Goal: Task Accomplishment & Management: Use online tool/utility

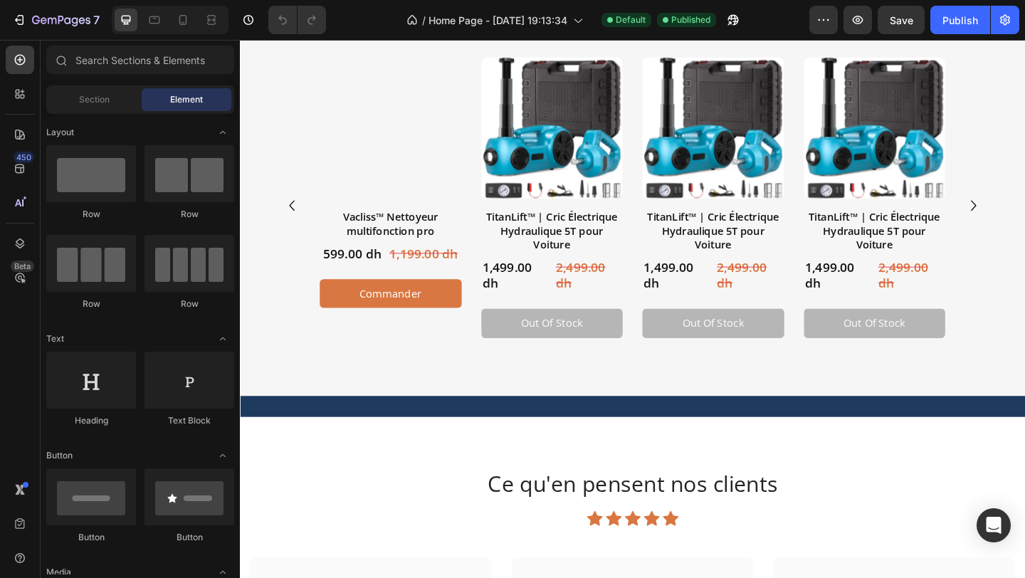
scroll to position [643, 0]
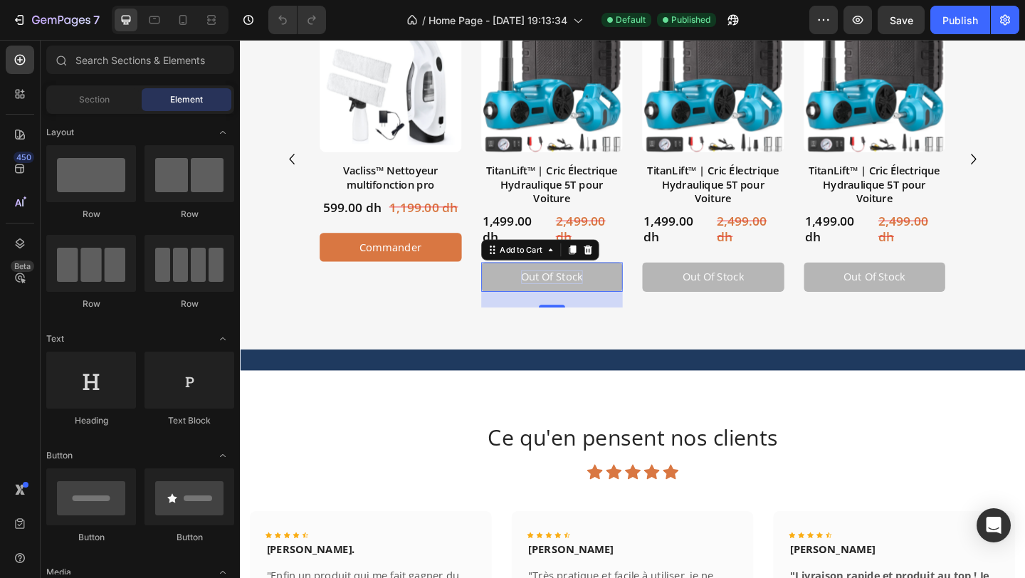
click at [546, 295] on div "Out of stock" at bounding box center [579, 297] width 67 height 15
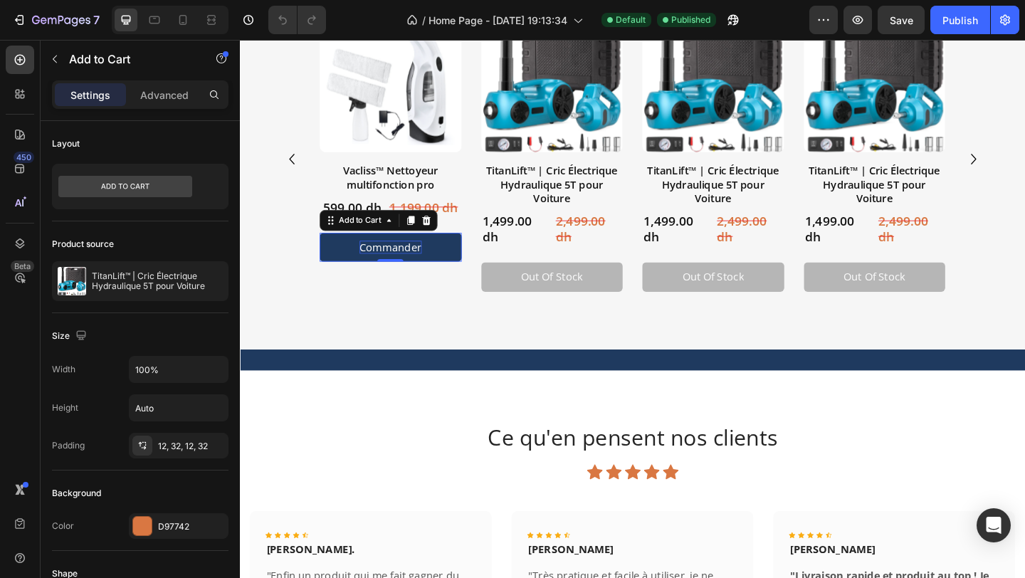
click at [429, 265] on div "commander" at bounding box center [404, 265] width 68 height 15
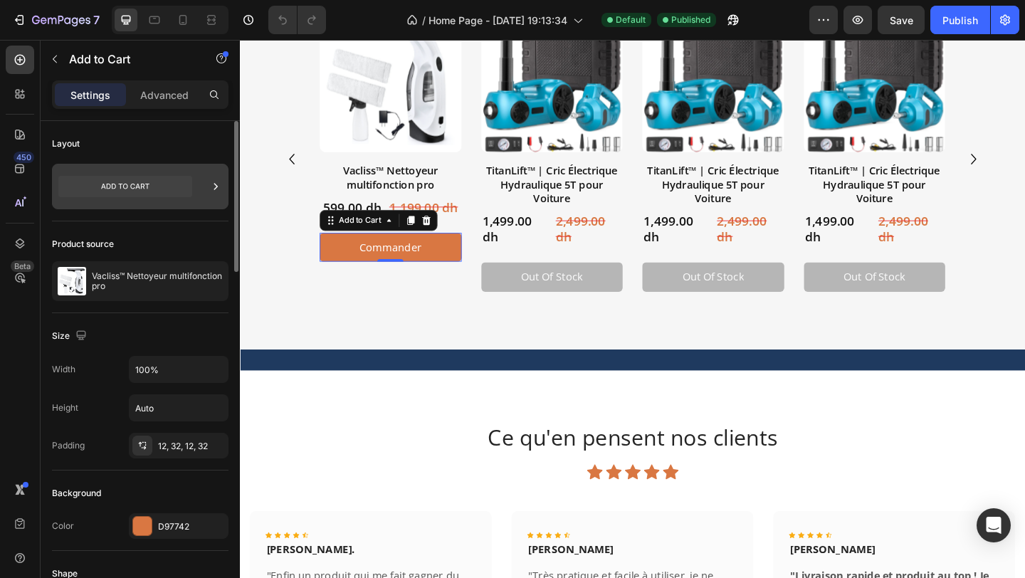
click at [214, 185] on icon at bounding box center [216, 186] width 14 height 14
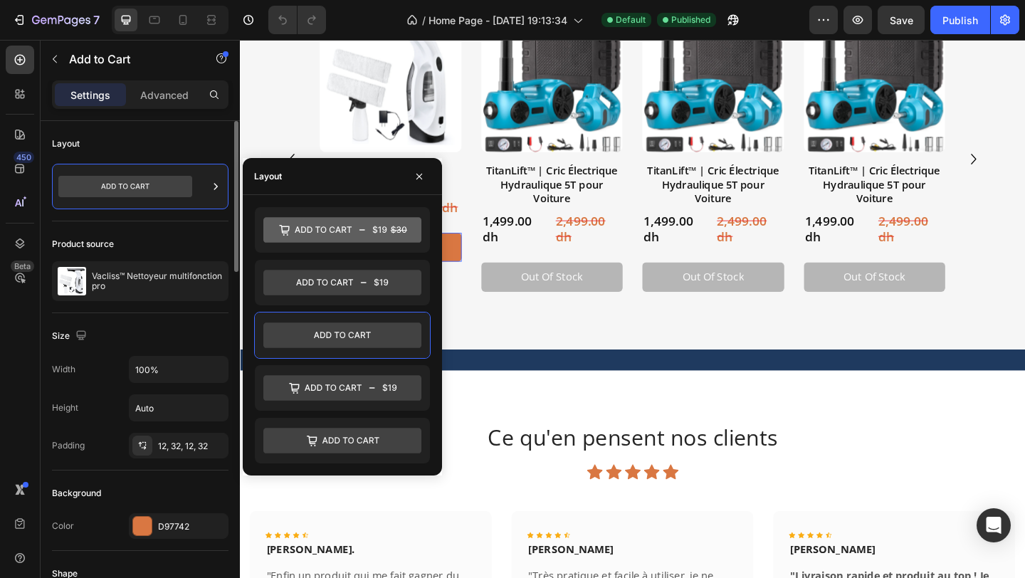
click at [172, 313] on div "Layout" at bounding box center [140, 391] width 177 height 157
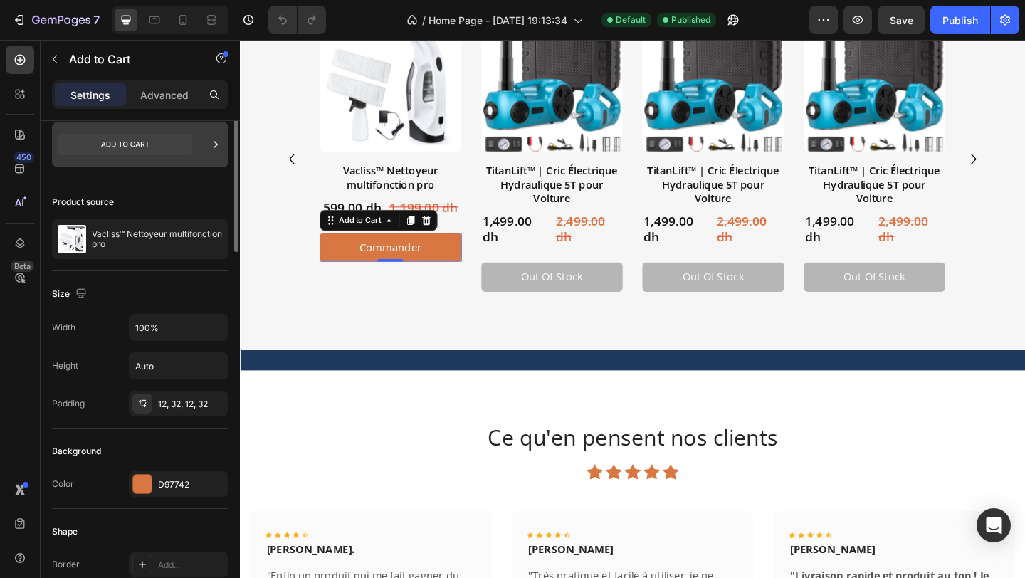
scroll to position [61, 0]
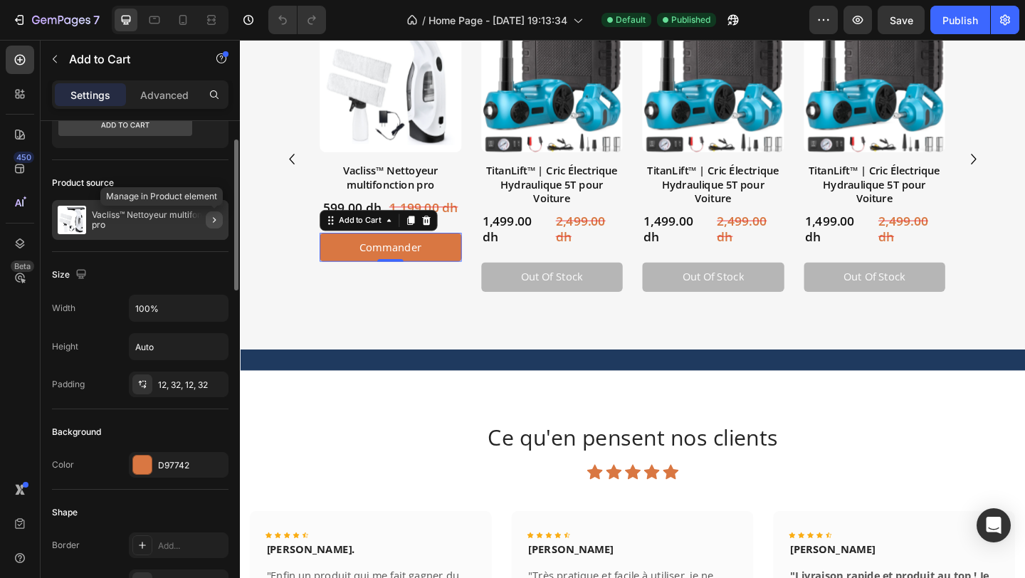
click at [211, 223] on icon "button" at bounding box center [214, 219] width 11 height 11
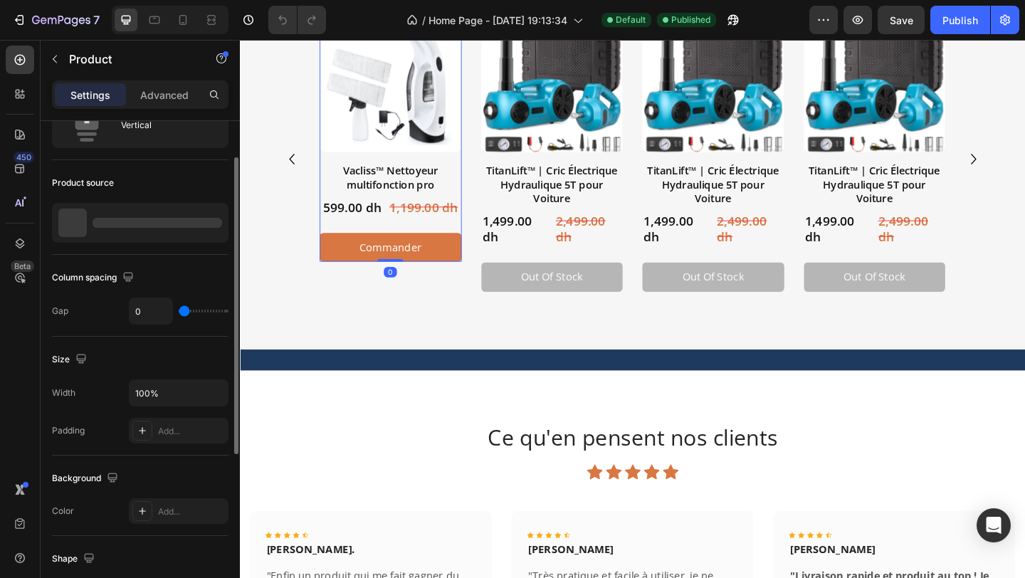
scroll to position [0, 0]
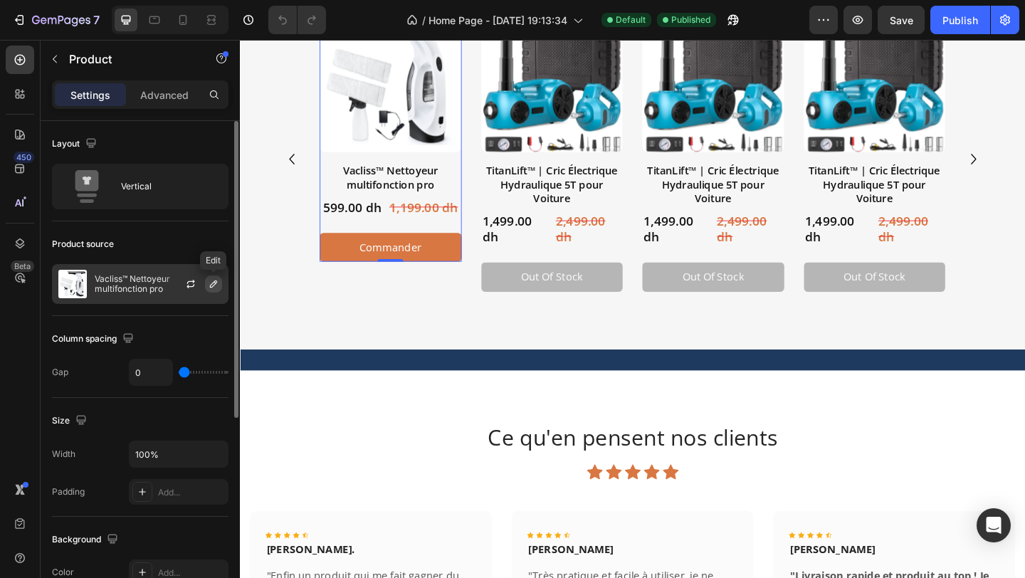
click at [211, 283] on icon "button" at bounding box center [213, 283] width 11 height 11
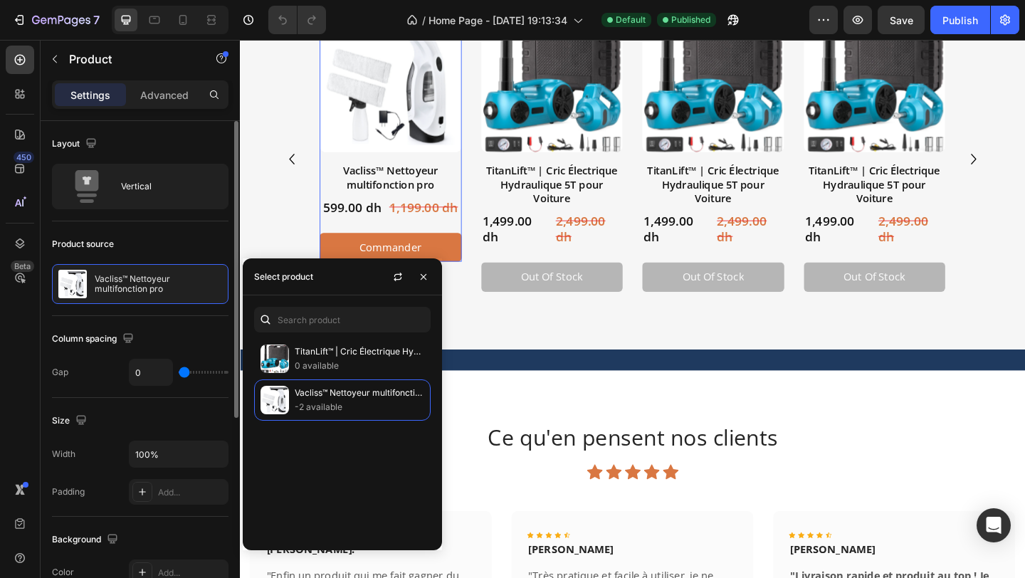
click at [167, 250] on div "Product source" at bounding box center [140, 244] width 177 height 23
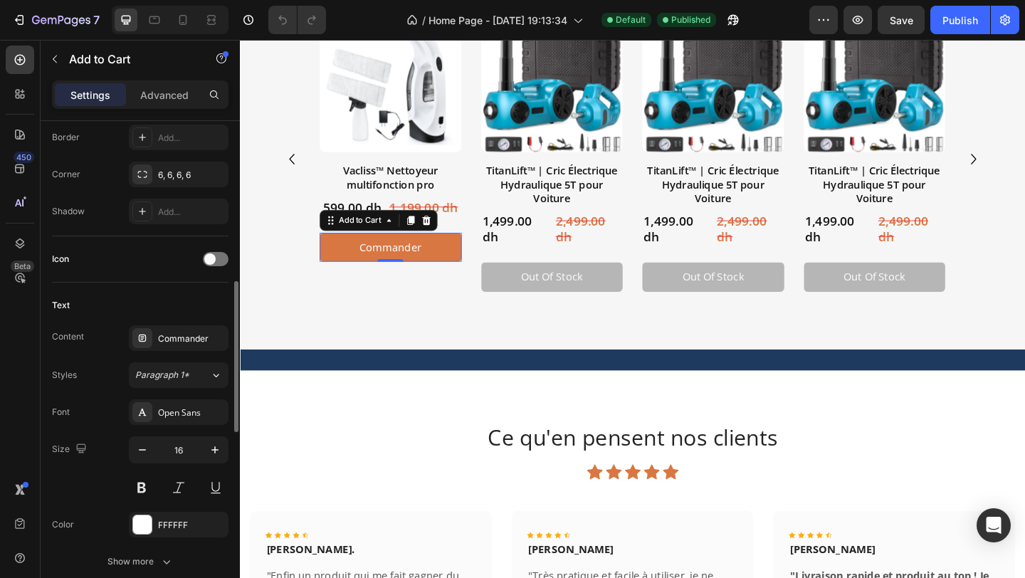
scroll to position [483, 0]
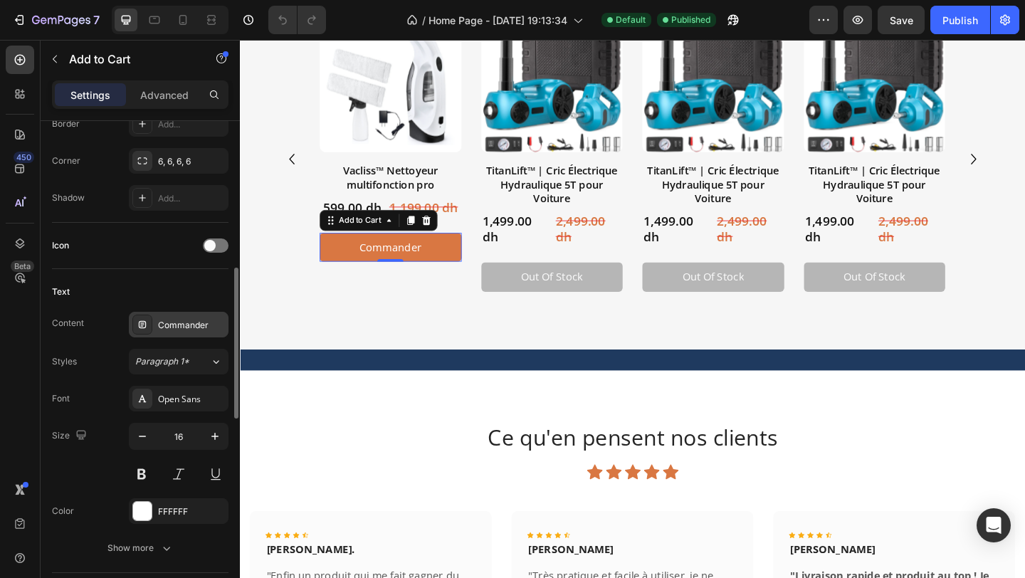
click at [184, 317] on div "Commander" at bounding box center [179, 325] width 100 height 26
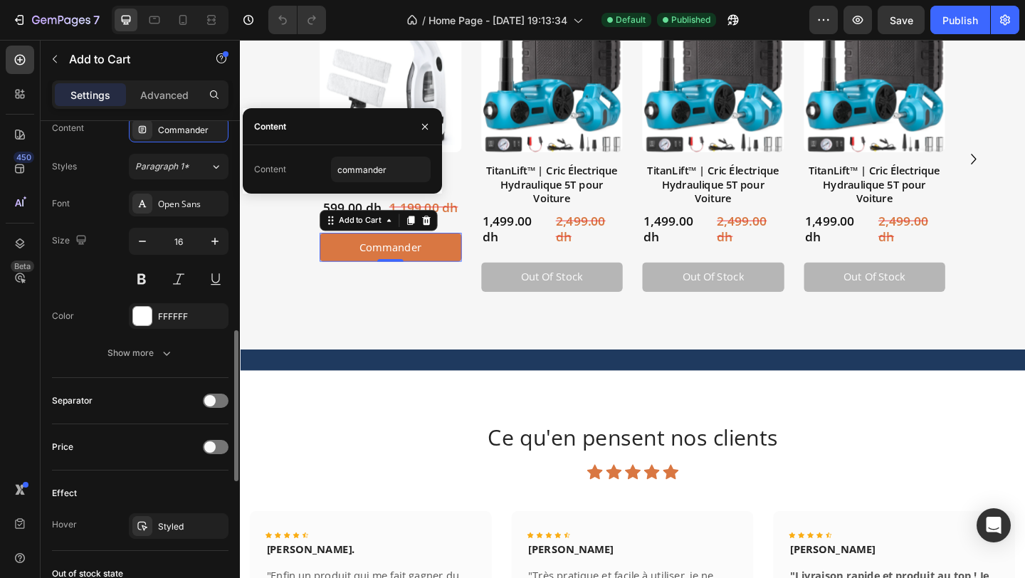
scroll to position [680, 0]
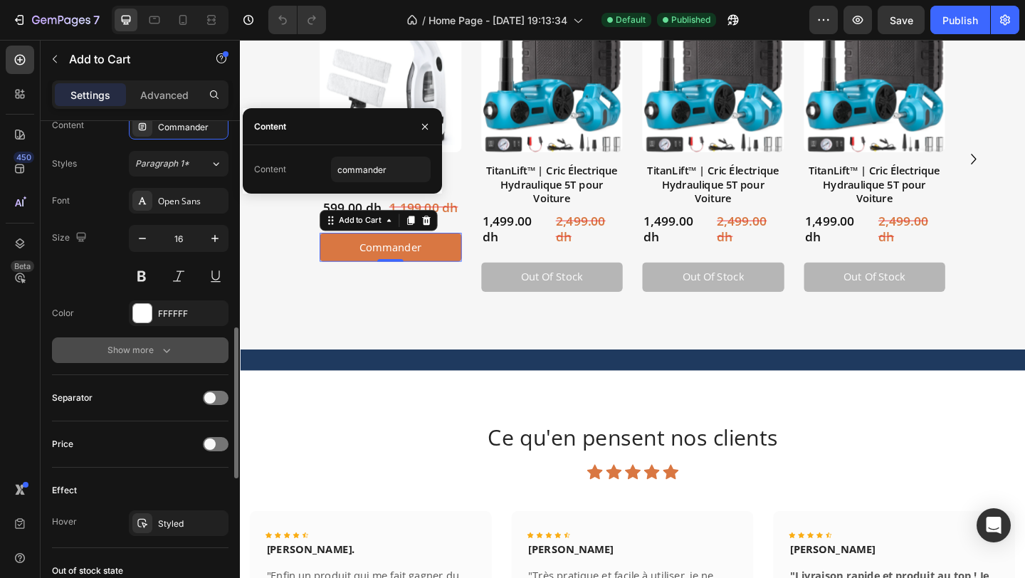
click at [118, 347] on div "Show more" at bounding box center [140, 350] width 66 height 14
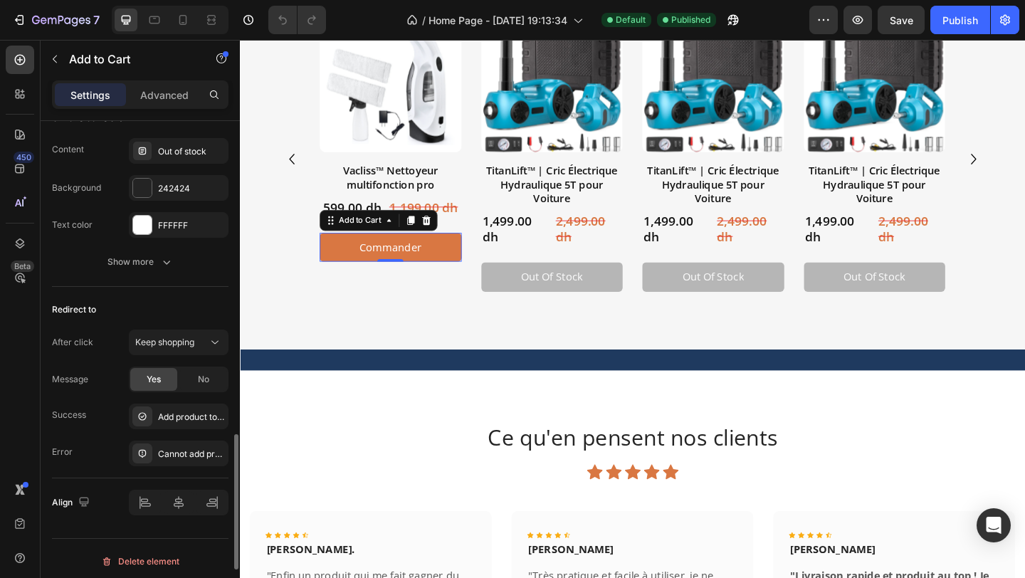
scroll to position [1327, 0]
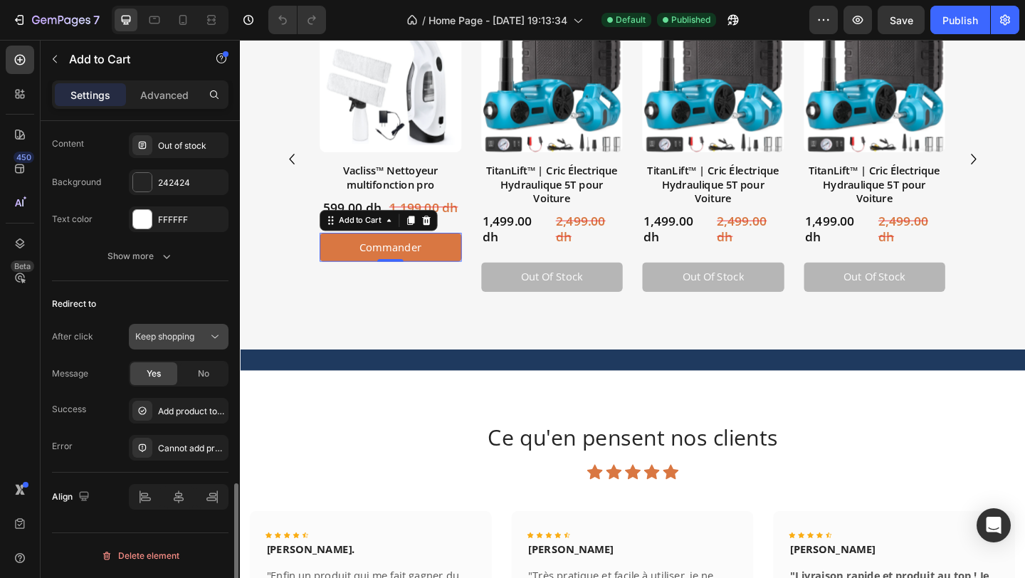
click at [149, 338] on span "Keep shopping" at bounding box center [164, 336] width 59 height 11
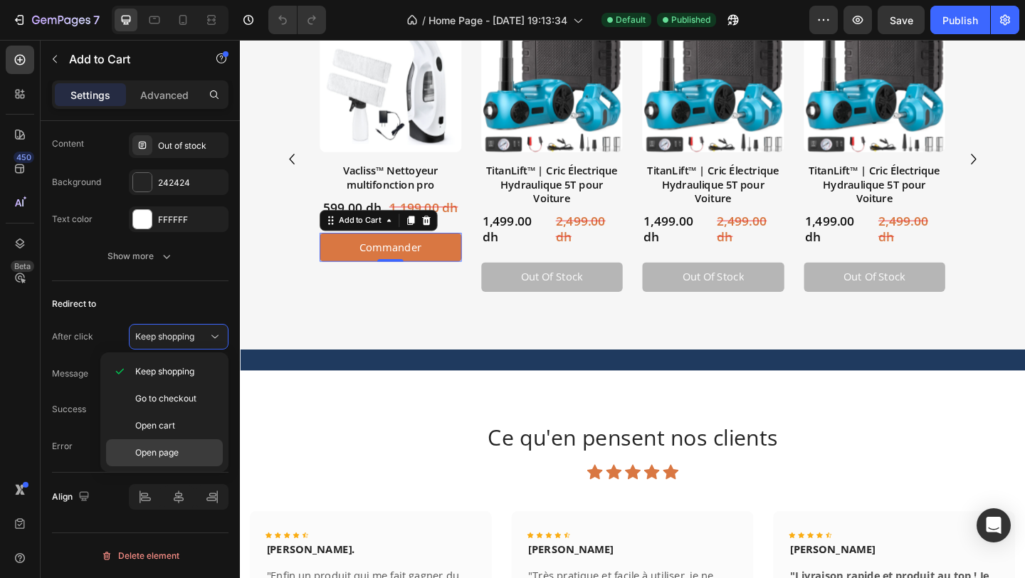
click at [178, 455] on span "Open page" at bounding box center [156, 452] width 43 height 13
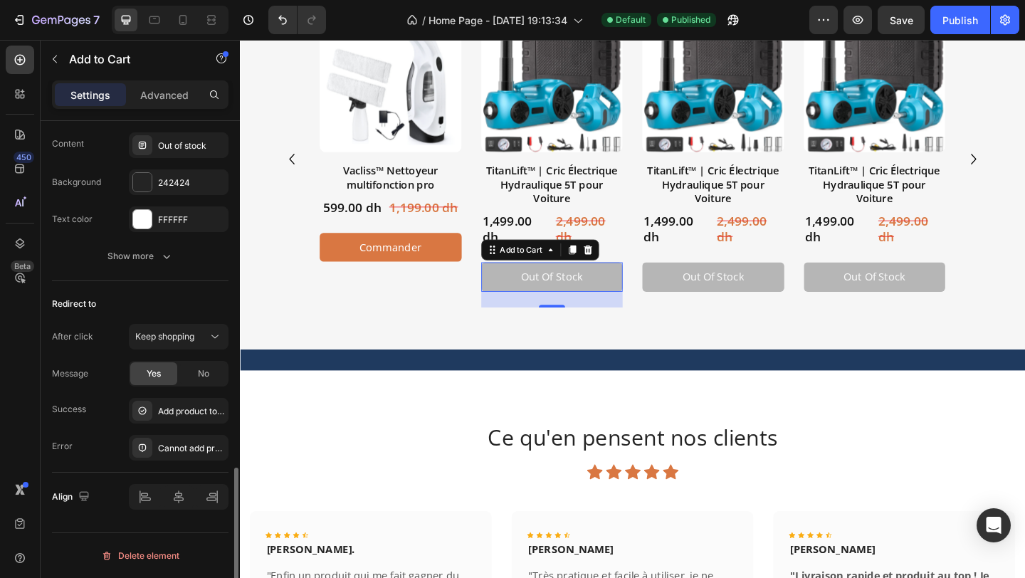
scroll to position [1139, 0]
click at [542, 303] on button "Out of stock" at bounding box center [579, 298] width 154 height 32
click at [171, 338] on span "Keep shopping" at bounding box center [164, 336] width 59 height 11
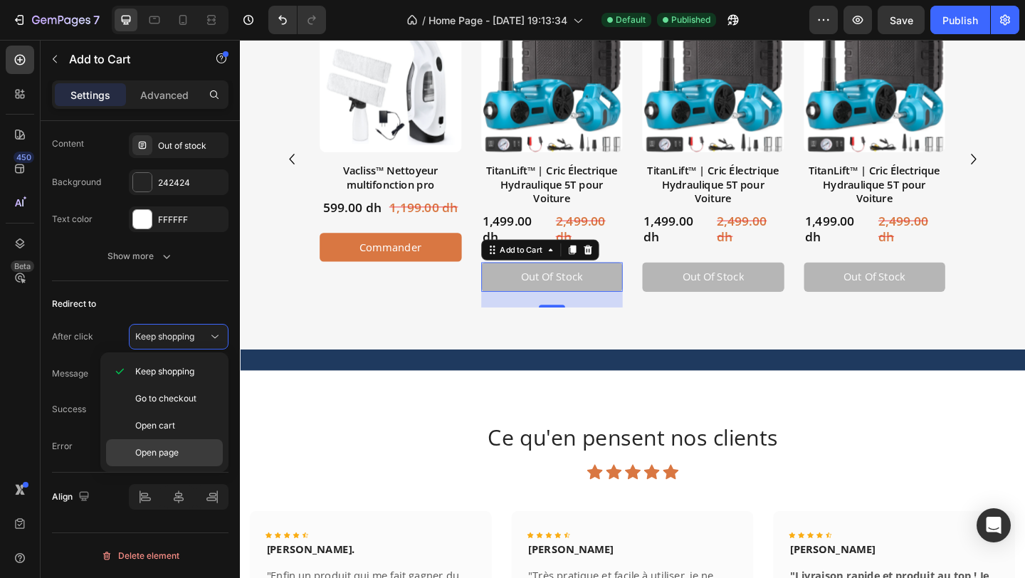
click at [181, 449] on p "Open page" at bounding box center [175, 452] width 81 height 13
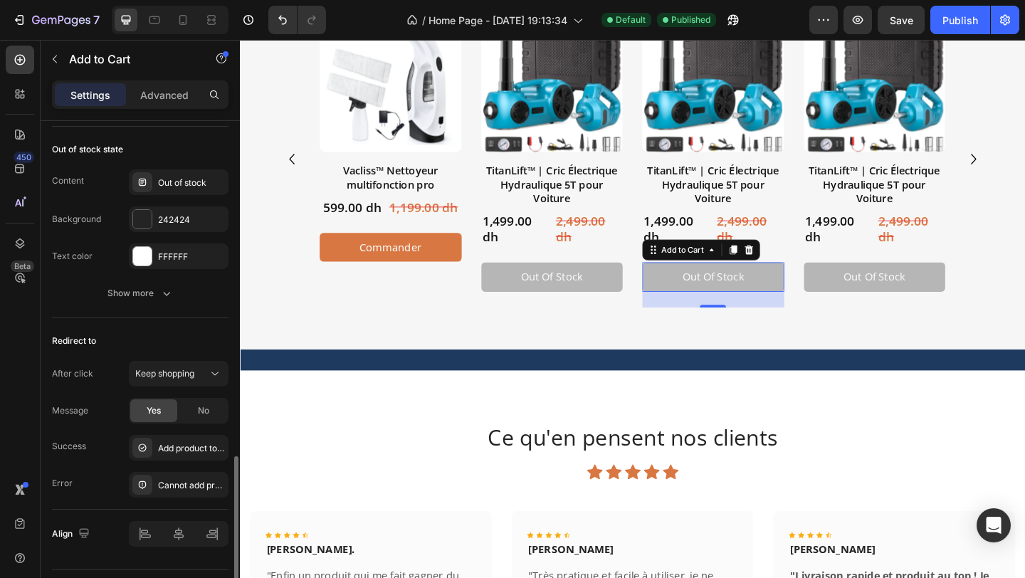
click at [720, 295] on button "Out of stock" at bounding box center [755, 298] width 154 height 32
click at [710, 299] on button "Out of stock" at bounding box center [755, 298] width 154 height 32
click at [201, 381] on button "Keep shopping" at bounding box center [179, 374] width 100 height 26
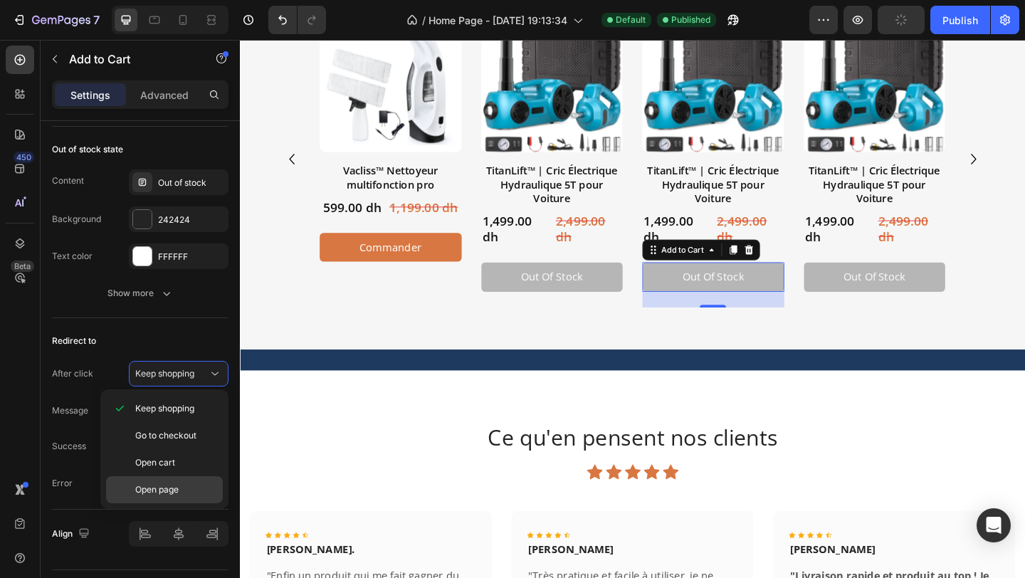
click at [179, 482] on div "Open page" at bounding box center [164, 489] width 117 height 27
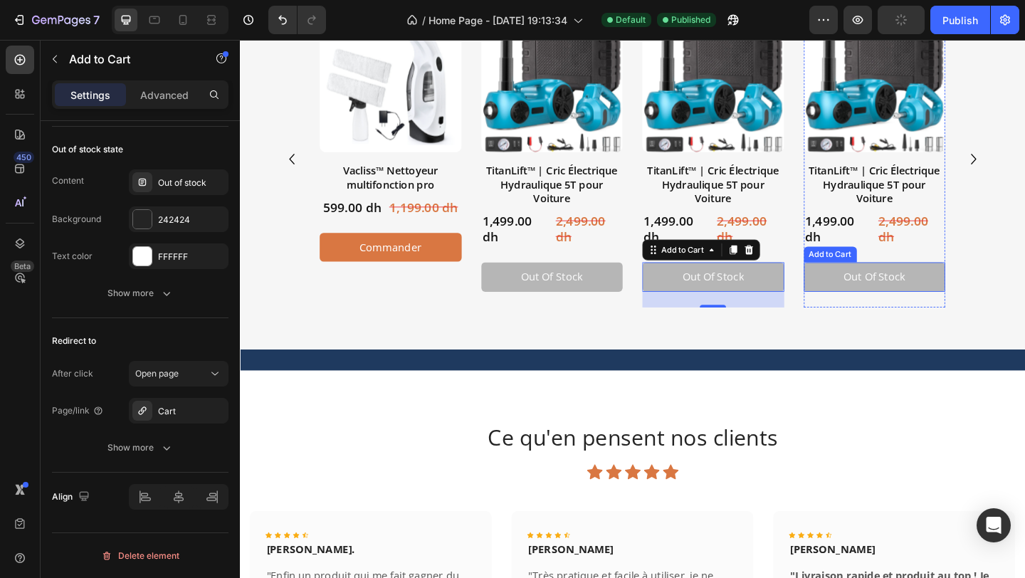
click at [893, 295] on button "Out of stock" at bounding box center [930, 298] width 154 height 32
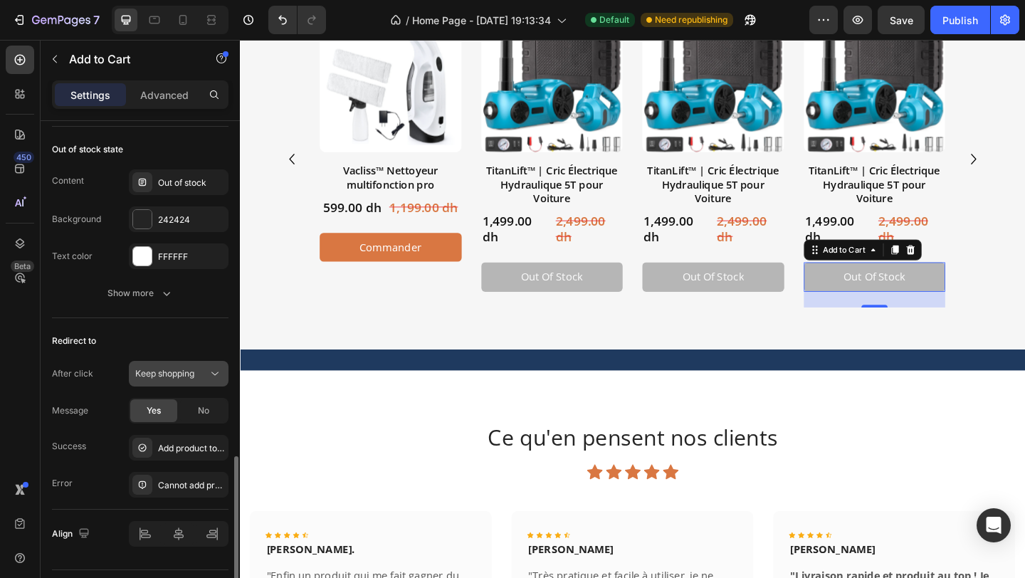
click at [183, 374] on span "Keep shopping" at bounding box center [164, 373] width 59 height 11
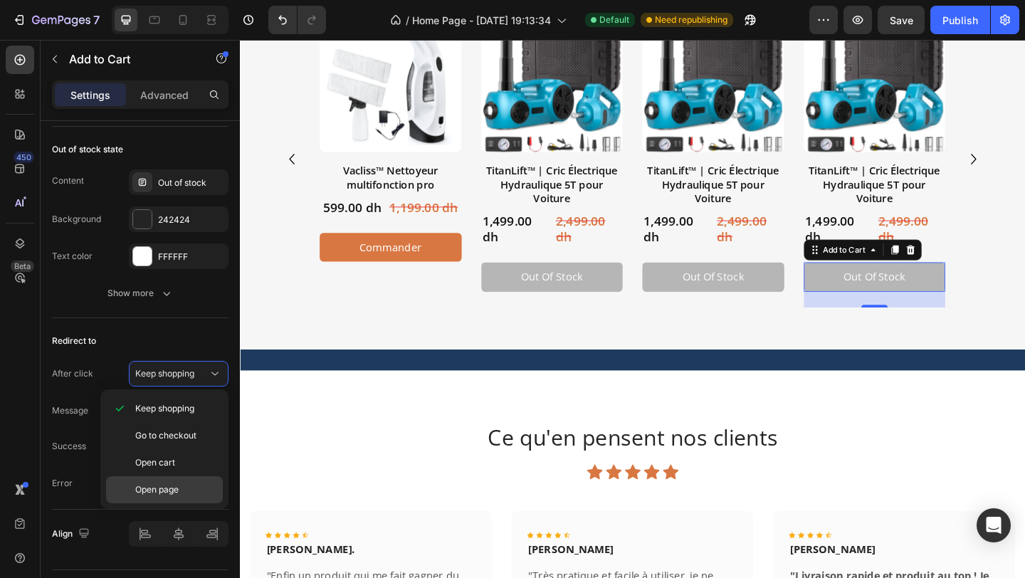
click at [162, 485] on span "Open page" at bounding box center [156, 489] width 43 height 13
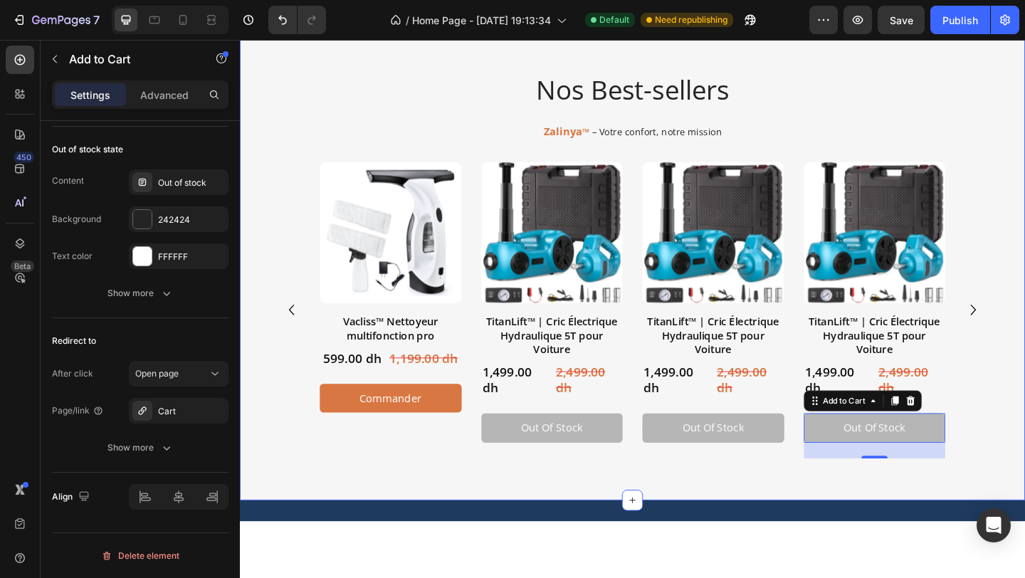
scroll to position [470, 0]
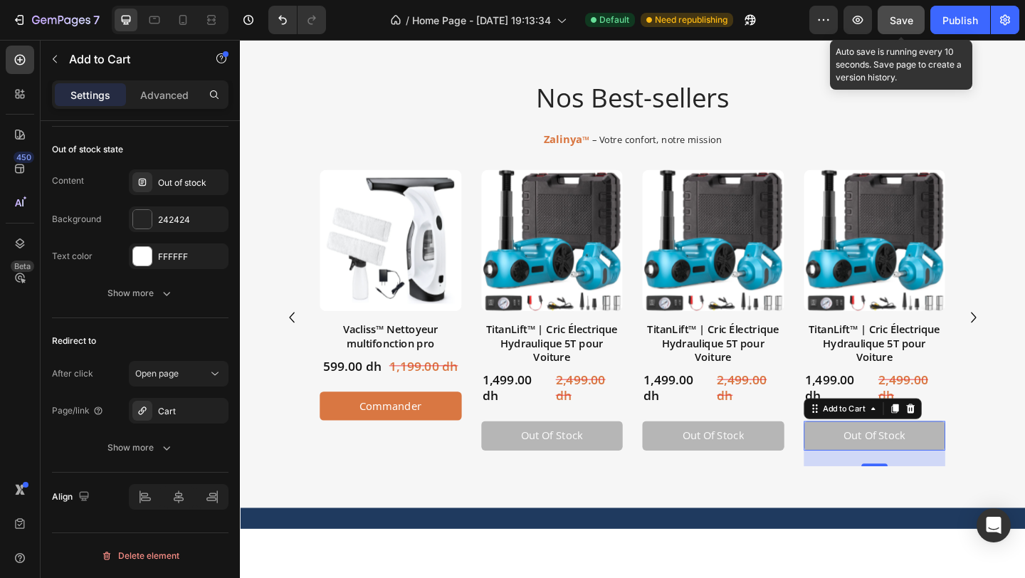
click at [900, 18] on span "Save" at bounding box center [901, 20] width 23 height 12
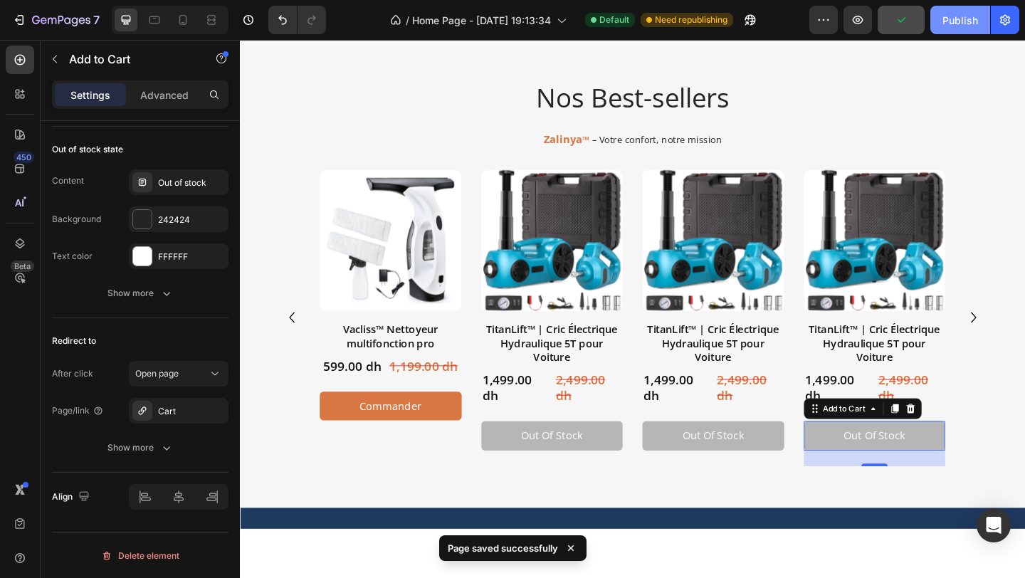
click at [934, 22] on button "Publish" at bounding box center [960, 20] width 60 height 28
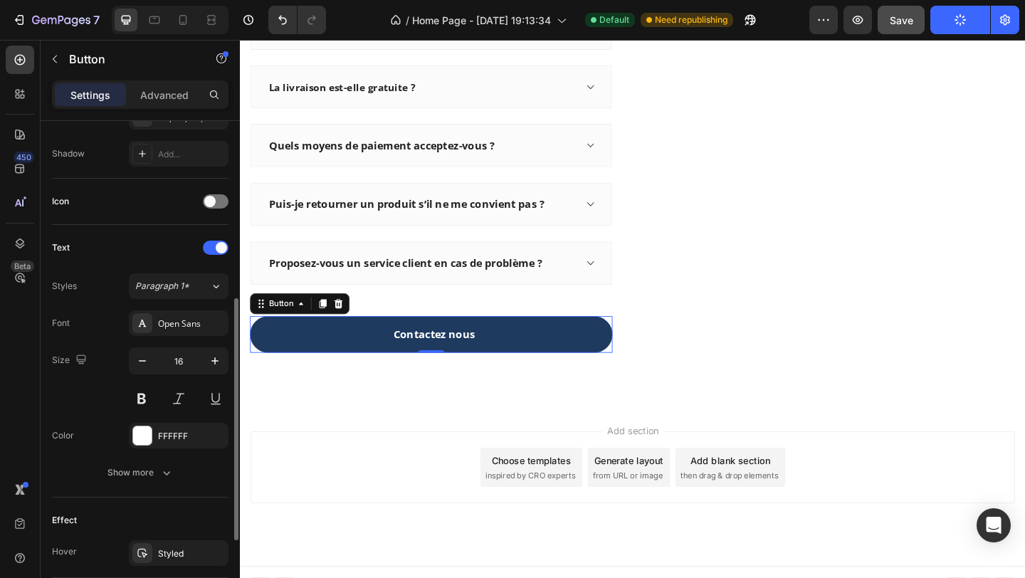
scroll to position [387, 0]
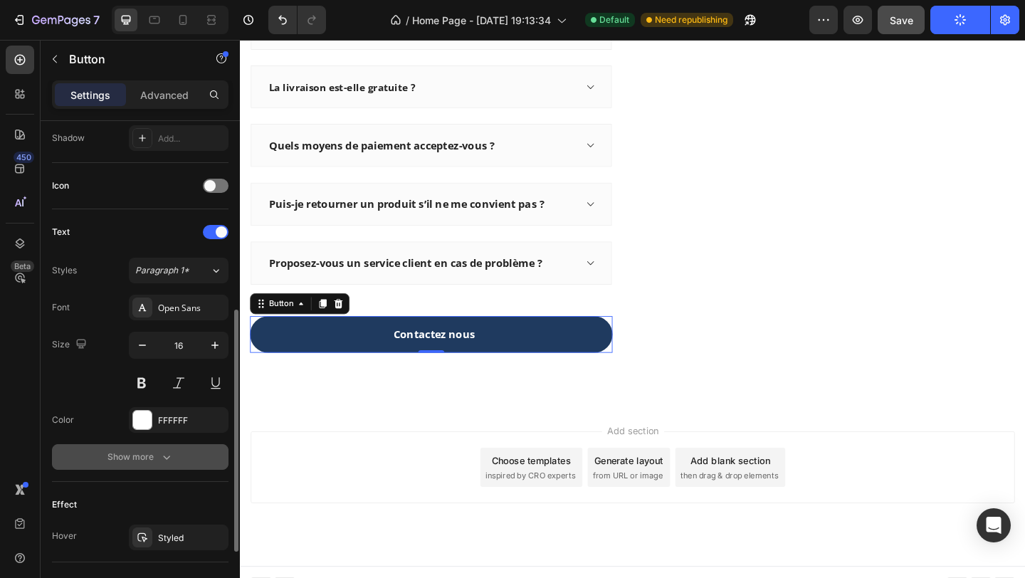
click at [165, 446] on button "Show more" at bounding box center [140, 457] width 177 height 26
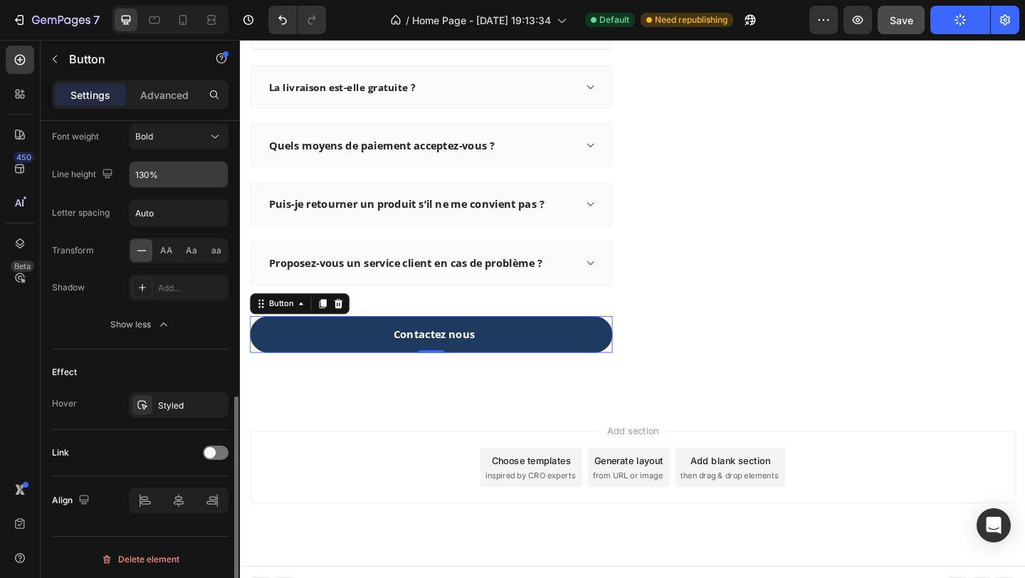
scroll to position [711, 0]
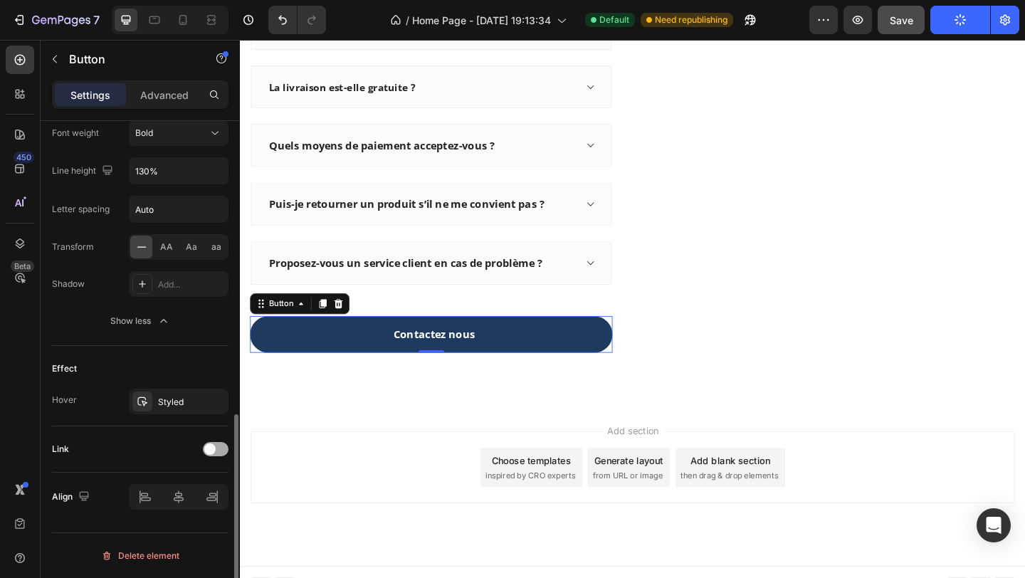
click at [212, 454] on div at bounding box center [216, 449] width 26 height 14
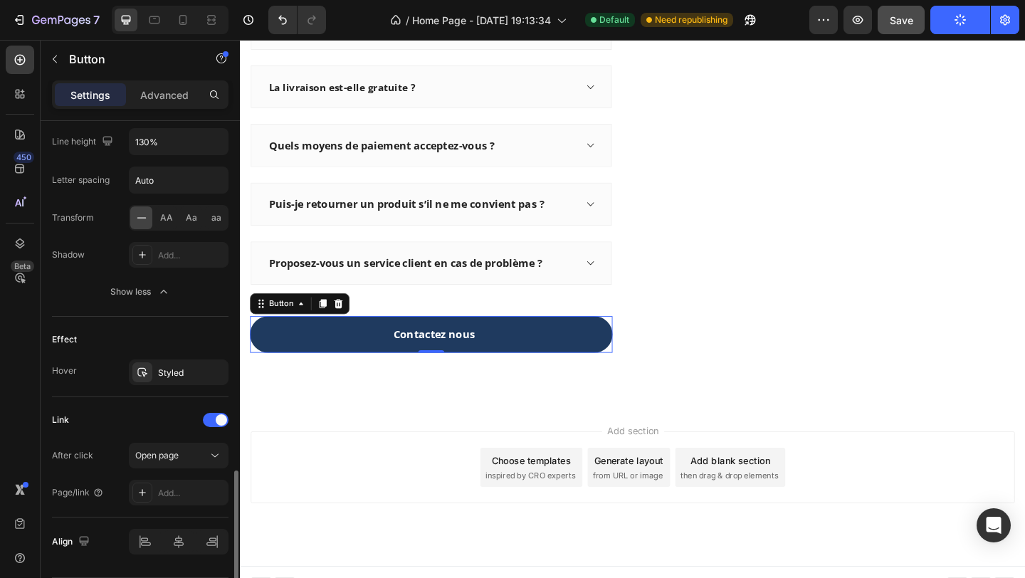
scroll to position [785, 0]
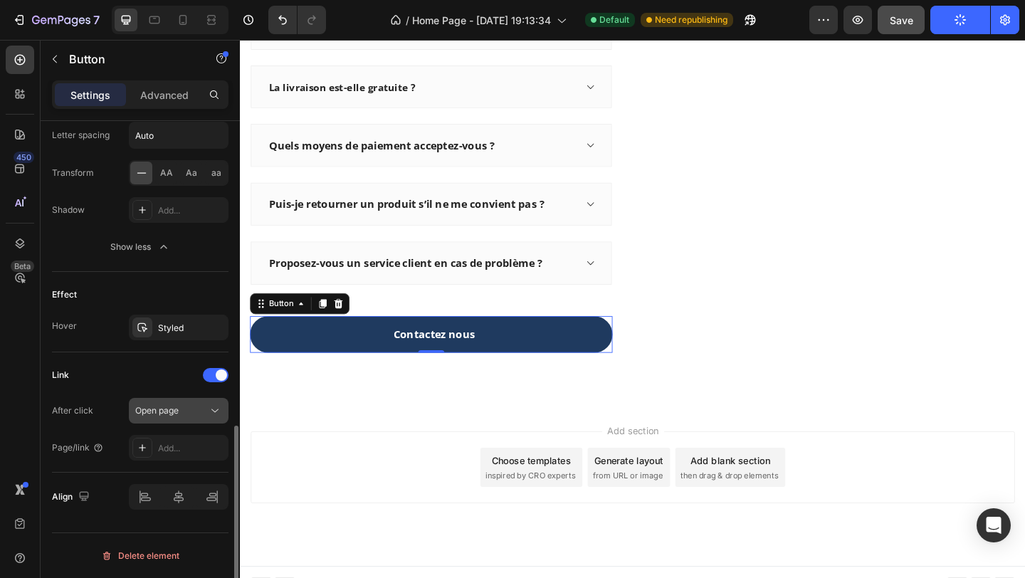
click at [159, 417] on div "Open page" at bounding box center [178, 411] width 87 height 14
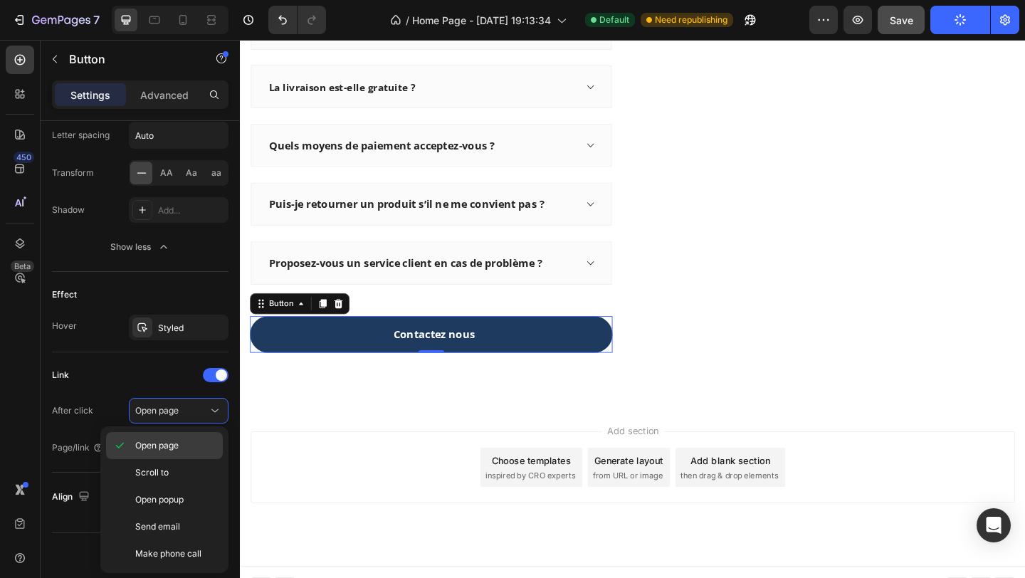
click at [159, 459] on div "Open page" at bounding box center [164, 472] width 117 height 27
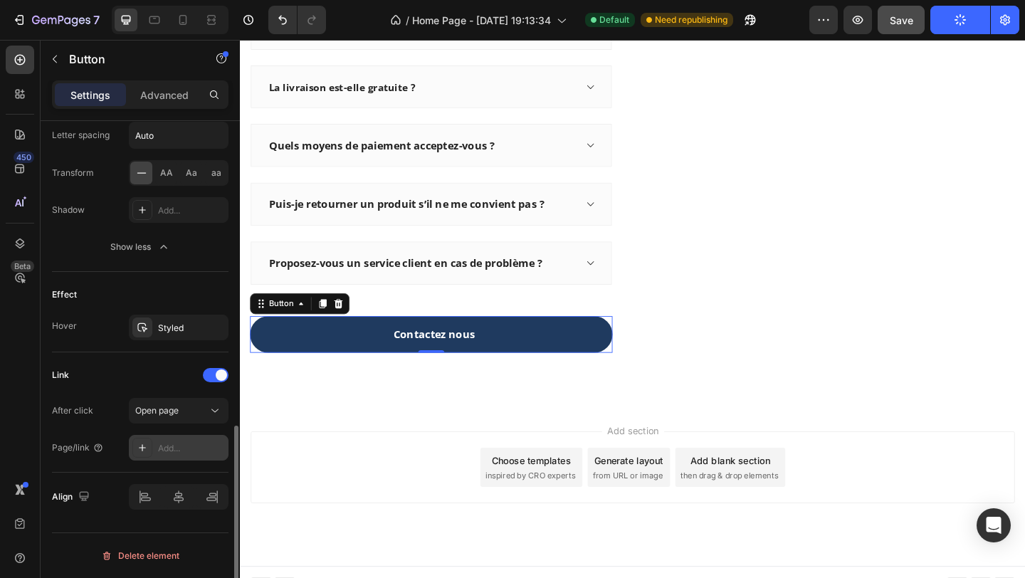
click at [163, 448] on div "Add..." at bounding box center [191, 448] width 67 height 13
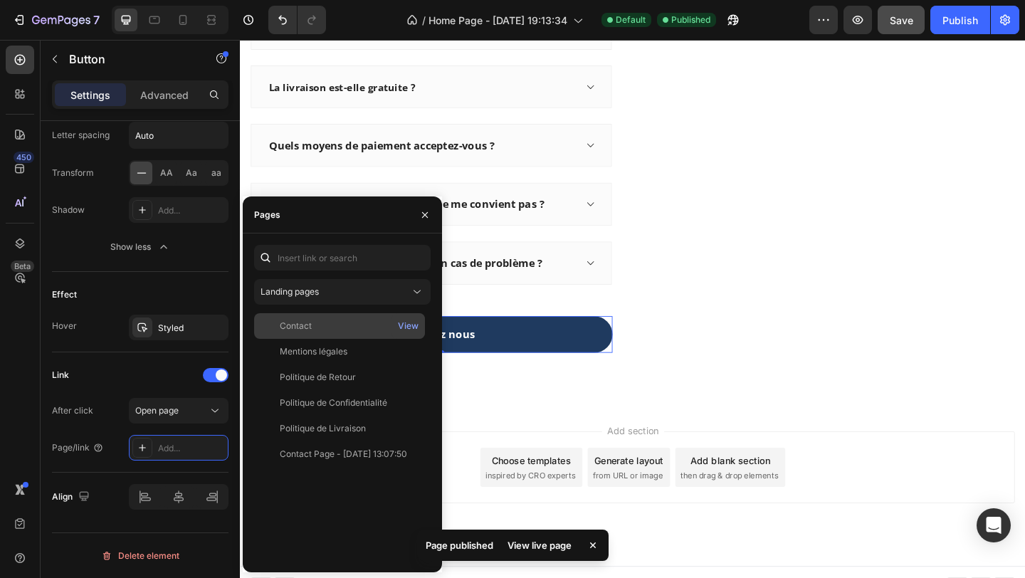
click at [298, 325] on div "Contact" at bounding box center [296, 326] width 32 height 13
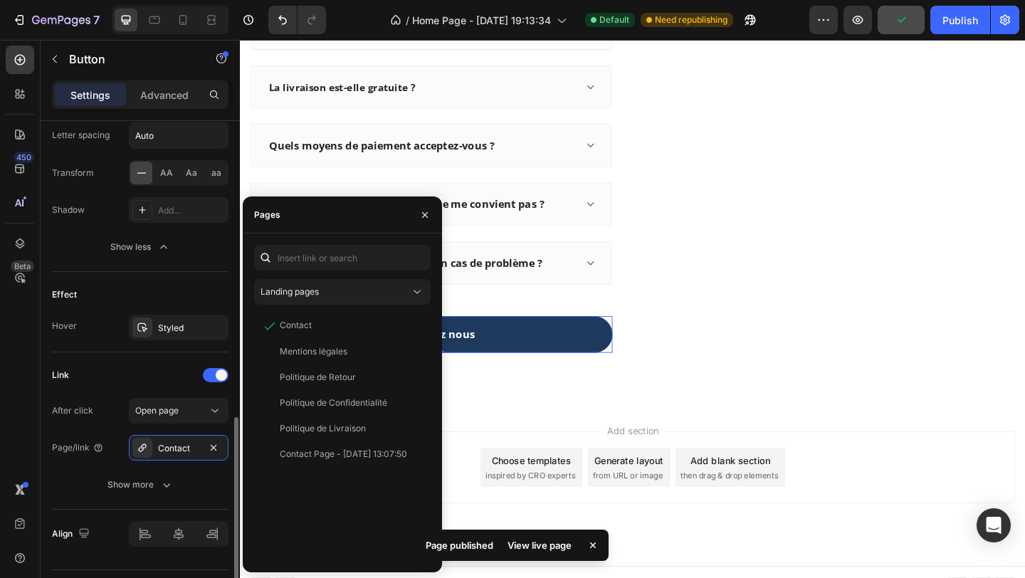
click at [110, 428] on div "After click Open page Page/link Contact Show more" at bounding box center [140, 448] width 177 height 100
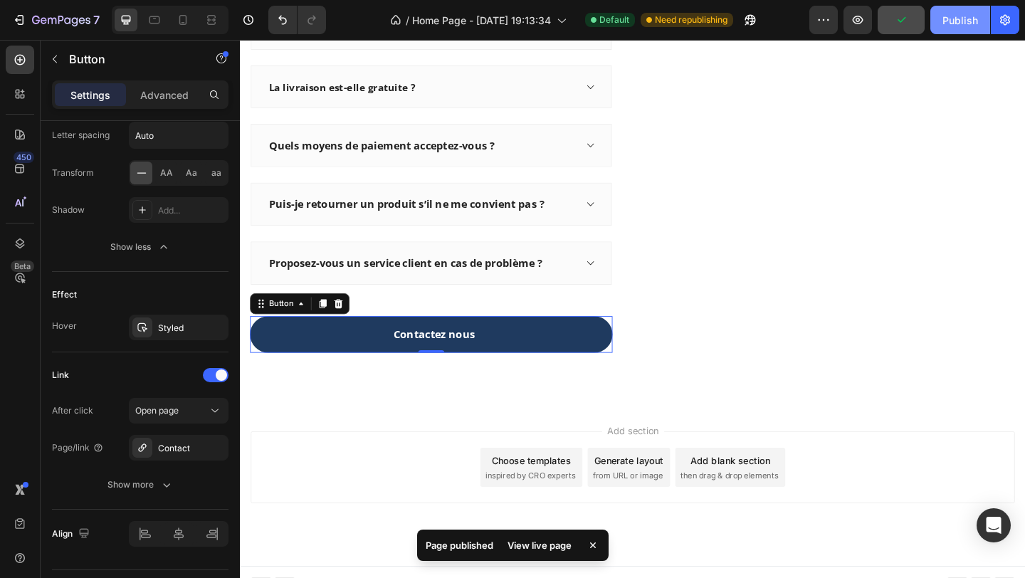
click at [944, 19] on div "Publish" at bounding box center [960, 20] width 36 height 15
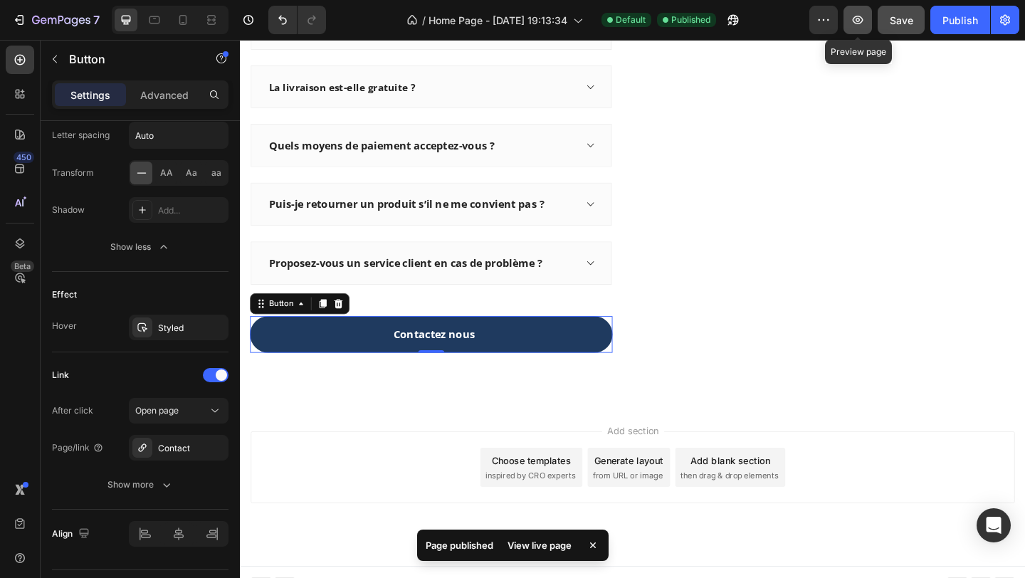
click at [853, 20] on icon "button" at bounding box center [858, 20] width 11 height 9
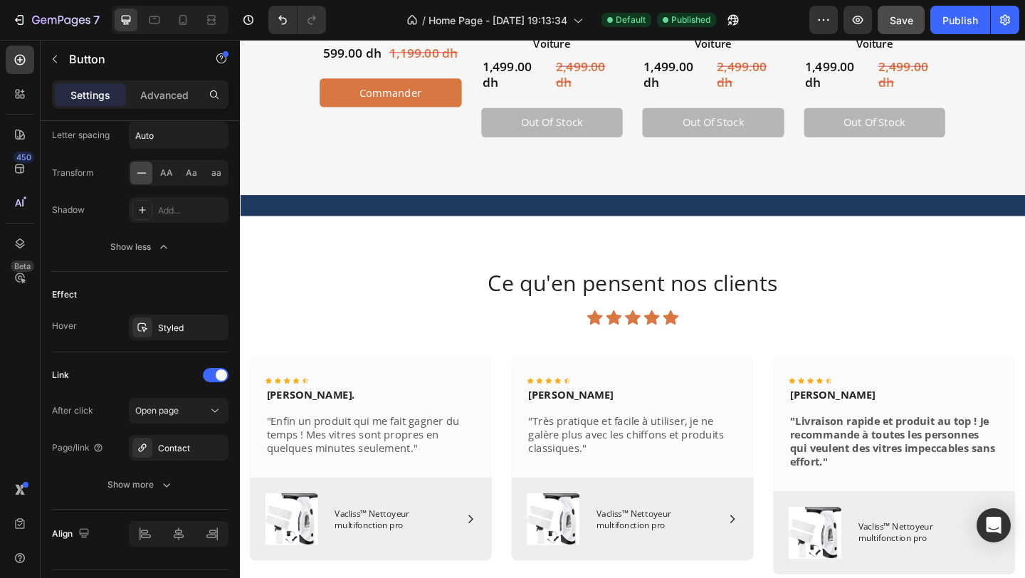
scroll to position [808, 0]
